Goal: Navigation & Orientation: Find specific page/section

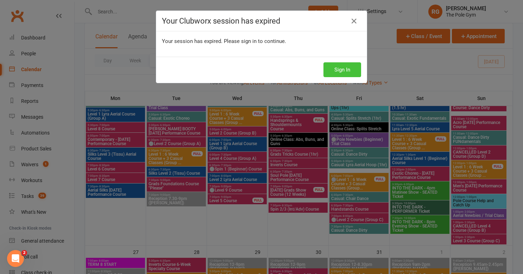
click at [326, 66] on button "Sign In" at bounding box center [343, 69] width 38 height 15
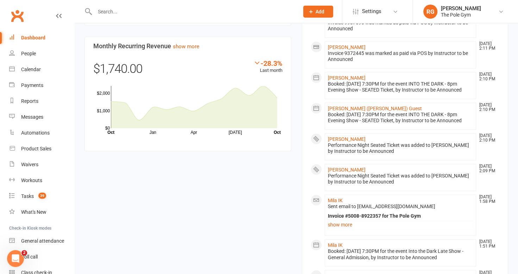
scroll to position [525, 0]
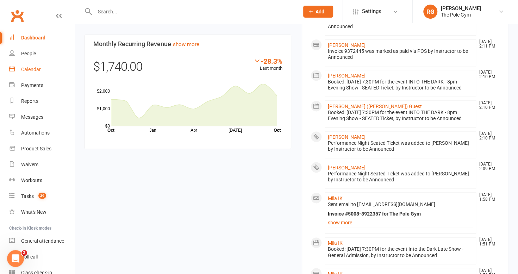
click at [36, 69] on div "Calendar" at bounding box center [31, 70] width 20 height 6
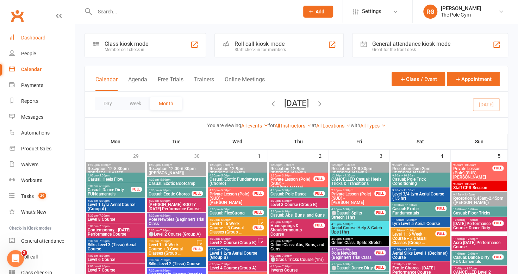
click at [42, 35] on div "Dashboard" at bounding box center [33, 38] width 24 height 6
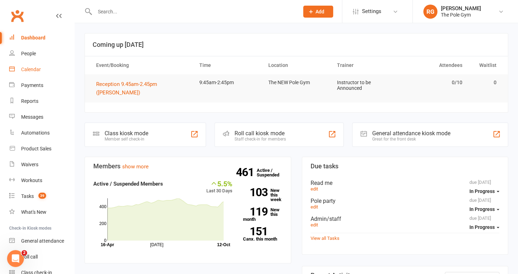
click at [34, 69] on div "Calendar" at bounding box center [31, 70] width 20 height 6
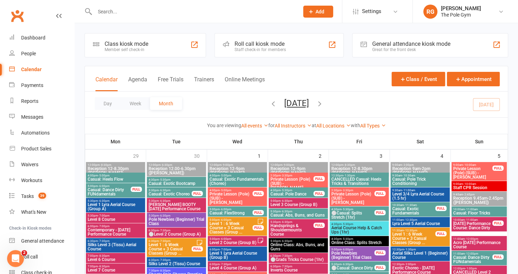
click at [269, 108] on button "button" at bounding box center [273, 104] width 8 height 12
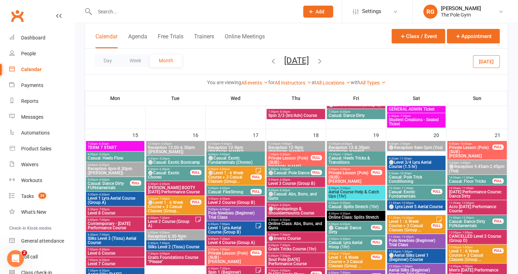
scroll to position [401, 0]
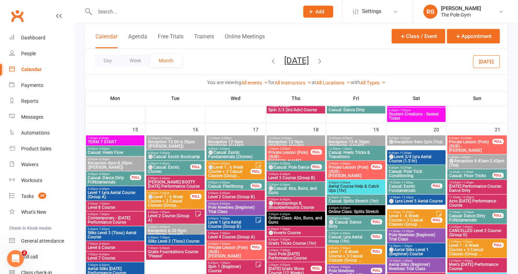
click at [363, 150] on span "Casual: Heels Tricks & Transitions" at bounding box center [356, 154] width 56 height 8
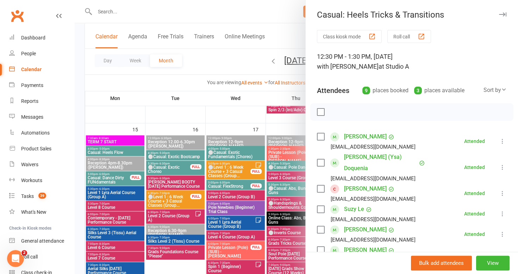
click at [499, 13] on icon "button" at bounding box center [502, 14] width 7 height 4
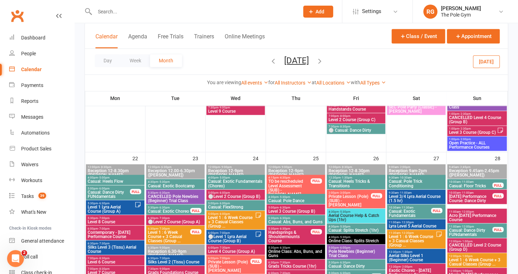
scroll to position [593, 0]
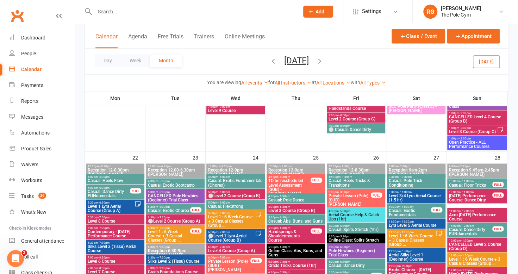
click at [355, 184] on span "Casual: Heels Tricks & Transitions" at bounding box center [356, 183] width 56 height 8
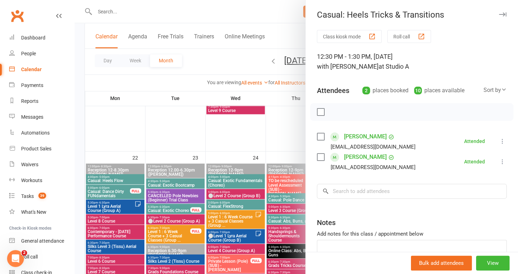
click at [498, 11] on button "button" at bounding box center [502, 14] width 8 height 8
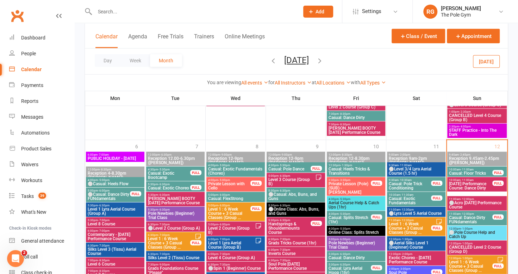
scroll to position [1024, 0]
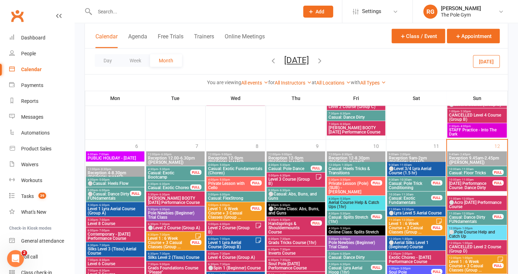
click at [350, 170] on span "Casual: Heels Tricks & Transitions" at bounding box center [356, 171] width 56 height 8
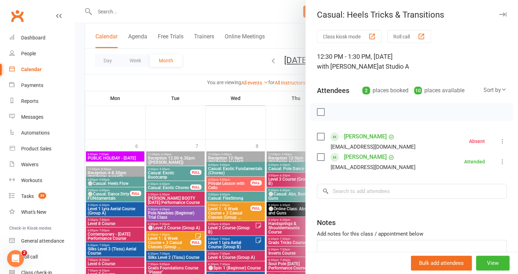
click at [499, 16] on icon "button" at bounding box center [502, 14] width 7 height 4
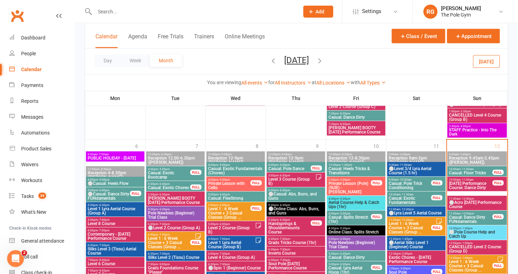
scroll to position [1127, 0]
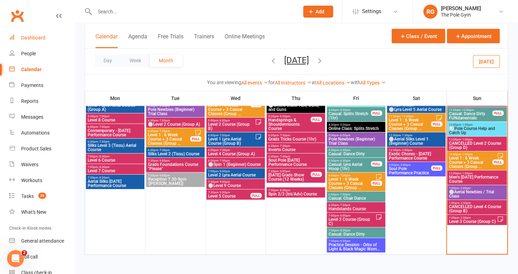
click at [35, 38] on div "Dashboard" at bounding box center [33, 38] width 24 height 6
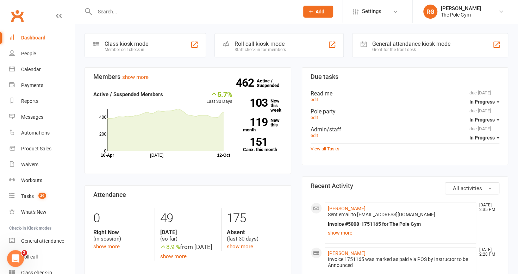
click at [291, 171] on section "Members show more 5.7% Last 30 Days Active / Suspended Members Jul Month 16-Apr…" at bounding box center [188, 120] width 207 height 107
click at [30, 68] on div "Calendar" at bounding box center [31, 70] width 20 height 6
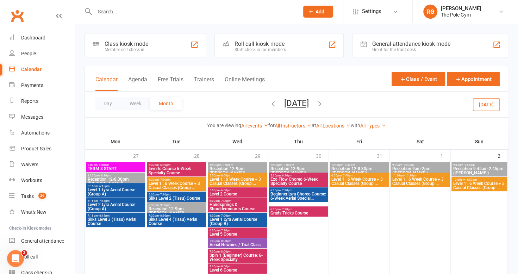
click at [481, 102] on button "[DATE]" at bounding box center [486, 104] width 27 height 13
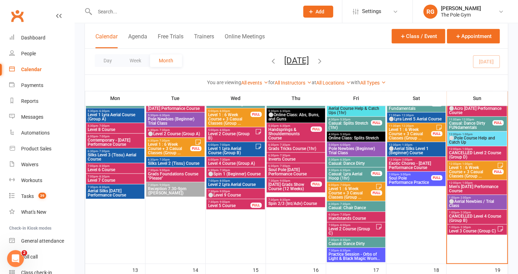
scroll to position [325, 0]
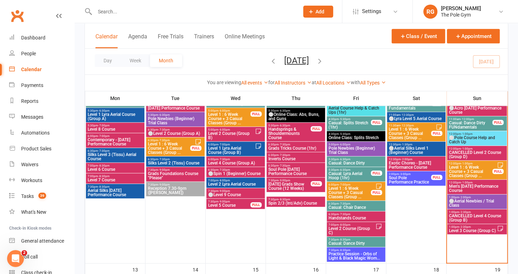
click at [474, 199] on span "⚪Aerial Newbies / Trial Class" at bounding box center [477, 203] width 57 height 8
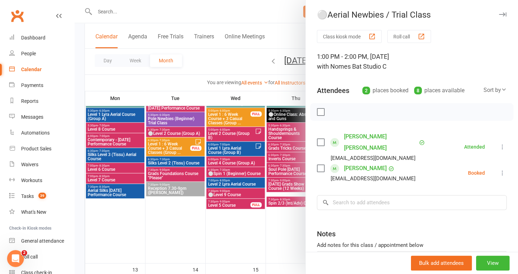
click at [499, 14] on icon "button" at bounding box center [502, 14] width 7 height 4
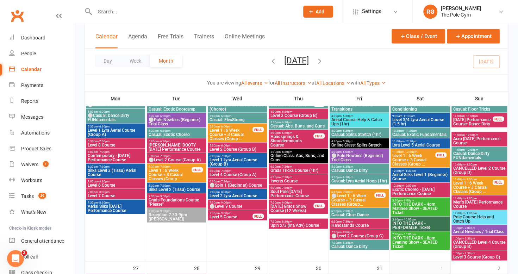
scroll to position [801, 0]
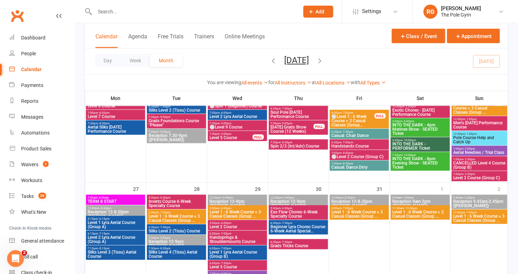
click at [324, 60] on icon "button" at bounding box center [320, 61] width 8 height 8
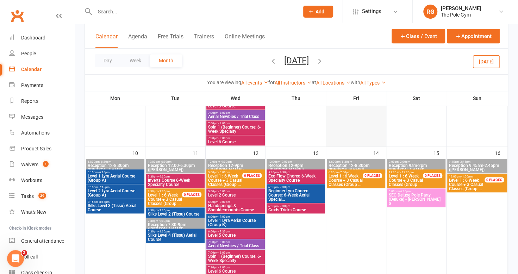
scroll to position [268, 0]
